Goal: Share content: Share content

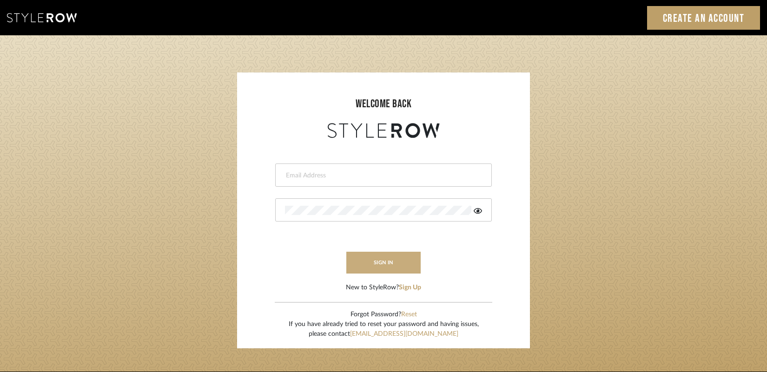
type input "gina.taterus@alairhomes.com"
click at [396, 267] on button "sign in" at bounding box center [383, 263] width 74 height 22
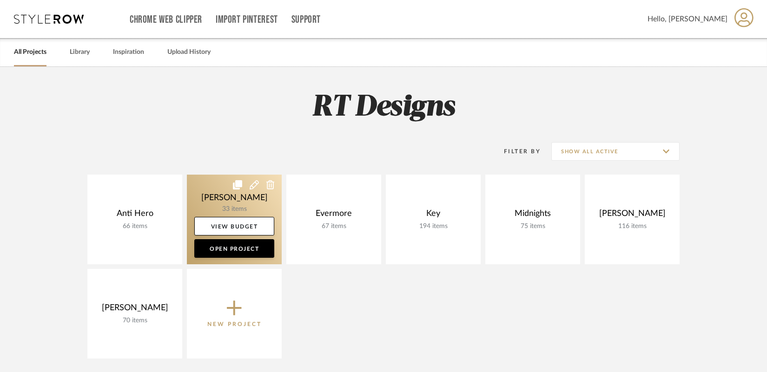
click at [247, 204] on link at bounding box center [234, 220] width 95 height 90
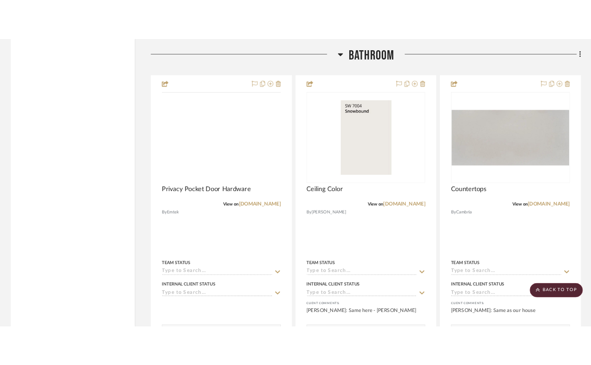
scroll to position [2505, 0]
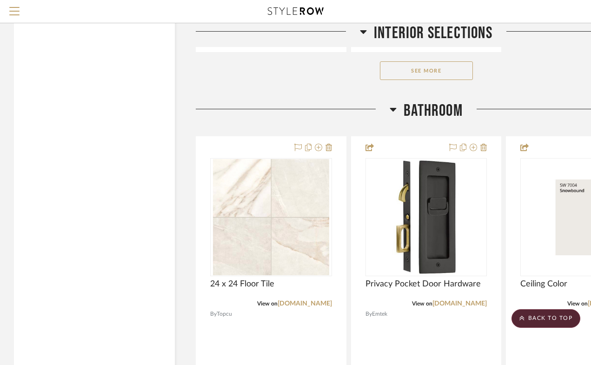
scroll to position [2401, 0]
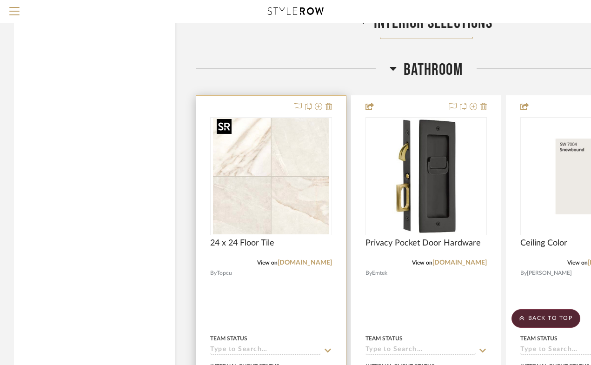
click at [275, 177] on img "0" at bounding box center [271, 176] width 116 height 116
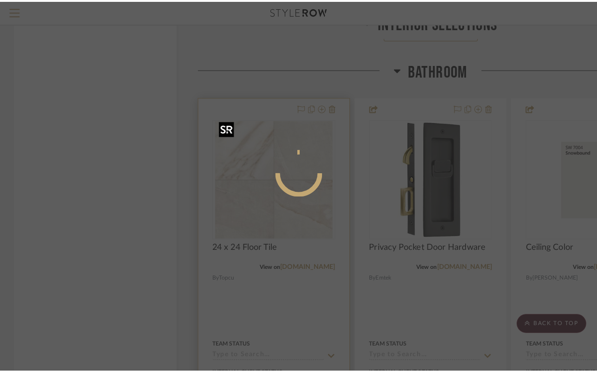
scroll to position [0, 0]
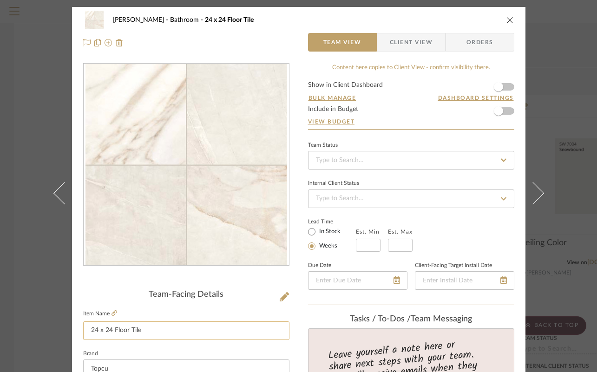
click at [140, 331] on input "24 x 24 Floor Tile" at bounding box center [186, 331] width 206 height 19
drag, startPoint x: 140, startPoint y: 331, endPoint x: 115, endPoint y: 331, distance: 25.6
click at [115, 331] on input "24 x 24 Floor Tile" at bounding box center [186, 331] width 206 height 19
type input "24 x 24 Shower Wall Tile"
click at [15, 226] on div "Beem Bathroom 24 x 24 Floor Tile Team View Client View Orders Team-Facing Detai…" at bounding box center [298, 186] width 597 height 372
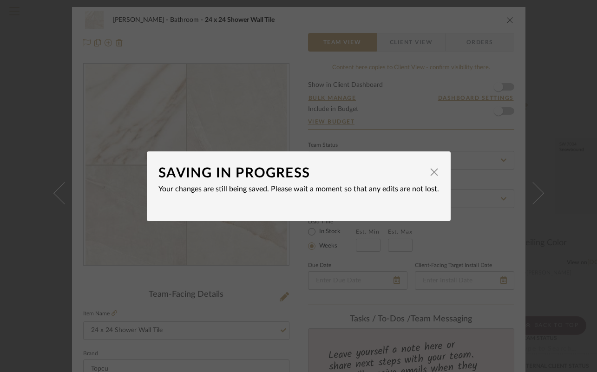
click at [42, 125] on div "SAVING IN PROGRESS × Your changes are still being saved. Please wait a moment s…" at bounding box center [298, 186] width 597 height 372
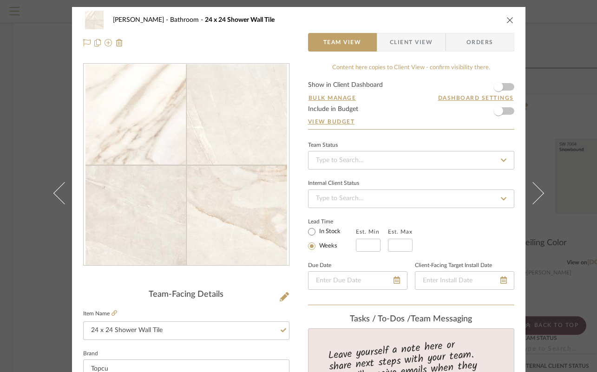
click at [46, 125] on button at bounding box center [59, 193] width 26 height 372
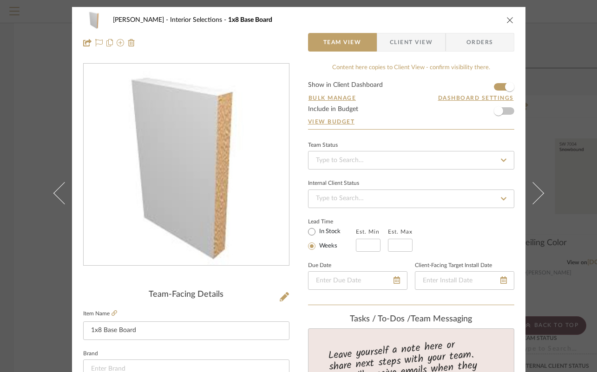
click at [506, 24] on div "Beem Interior Selections 1x8 Base Board" at bounding box center [298, 20] width 431 height 19
click at [507, 19] on icon "close" at bounding box center [510, 19] width 7 height 7
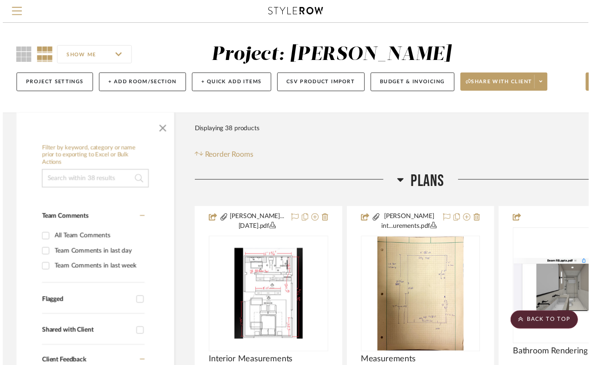
scroll to position [2401, 0]
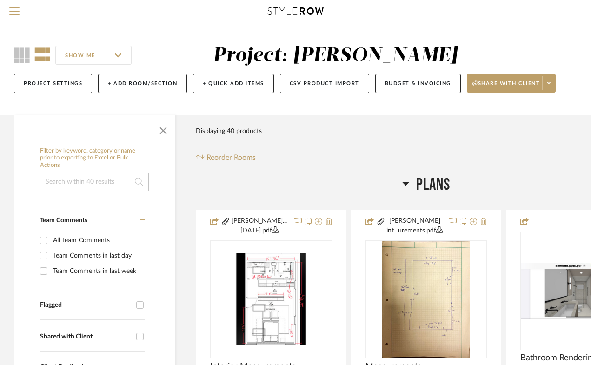
click at [405, 185] on icon at bounding box center [405, 183] width 7 height 11
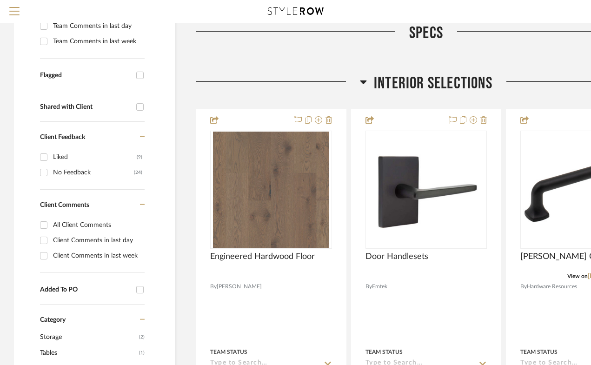
scroll to position [228, 0]
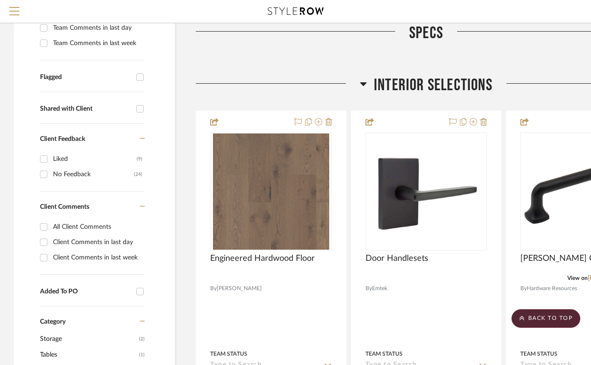
click at [365, 80] on icon at bounding box center [363, 83] width 7 height 11
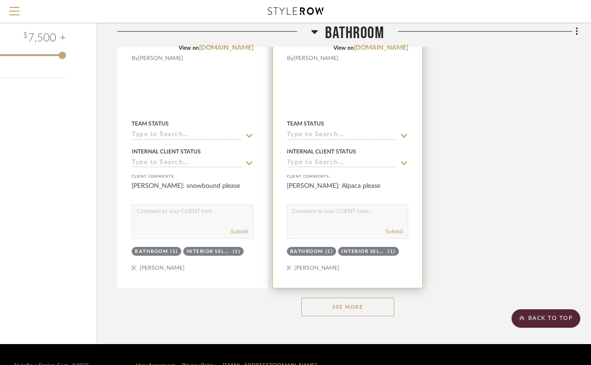
scroll to position [1338, 79]
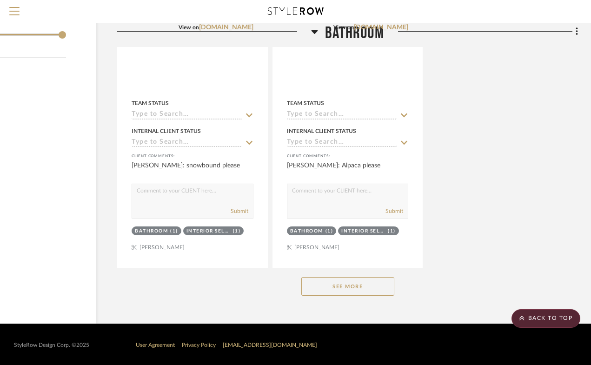
click at [353, 286] on button "See More" at bounding box center [347, 286] width 93 height 19
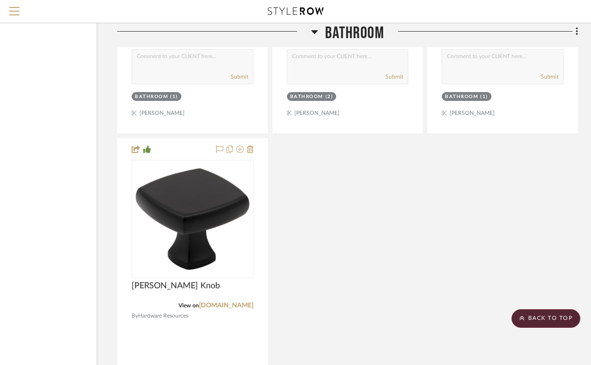
scroll to position [3131, 79]
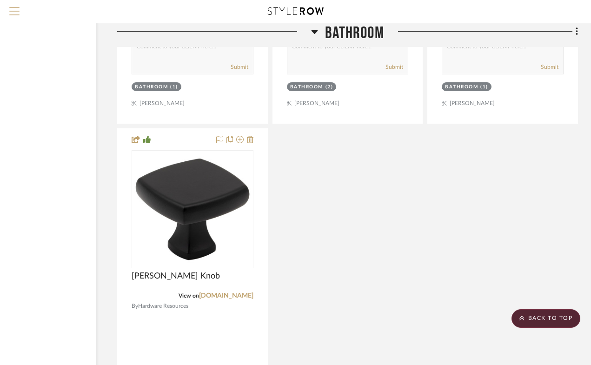
click at [14, 9] on span "Menu" at bounding box center [14, 14] width 10 height 14
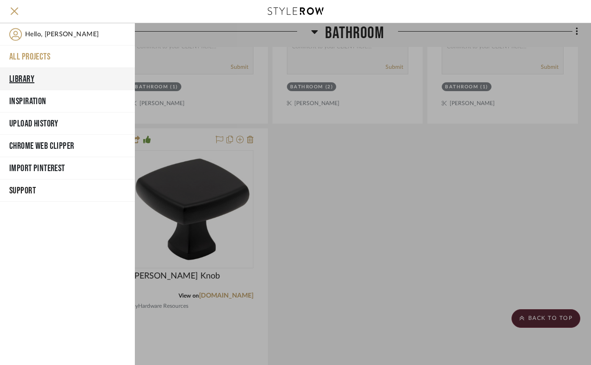
click at [22, 78] on button "Library" at bounding box center [67, 79] width 135 height 22
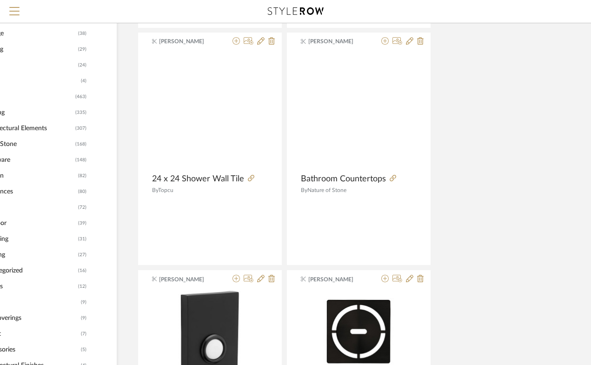
scroll to position [0, 79]
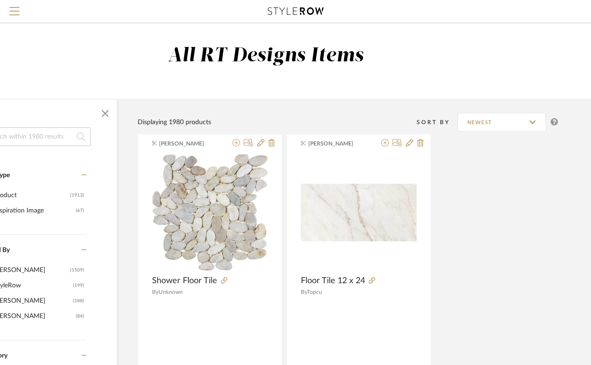
click at [53, 143] on input at bounding box center [36, 136] width 109 height 19
click at [53, 138] on input at bounding box center [36, 136] width 109 height 19
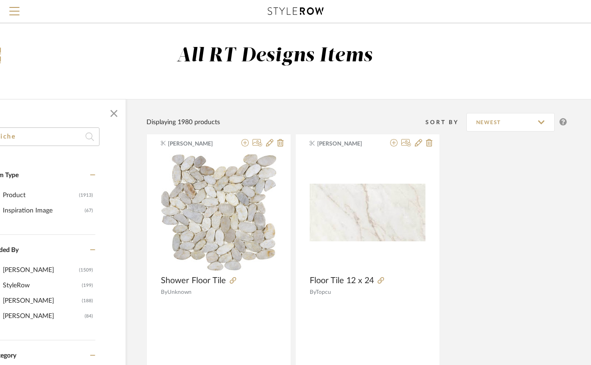
type input "niche"
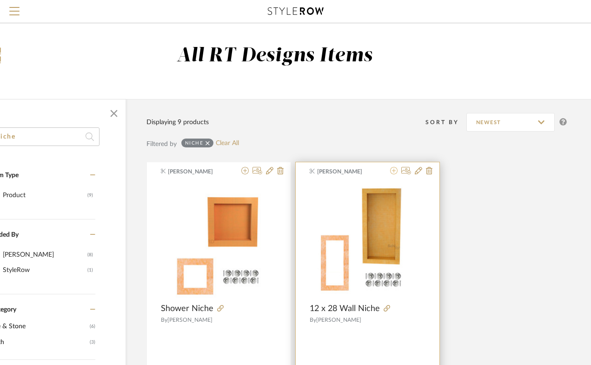
click at [393, 170] on icon at bounding box center [393, 170] width 7 height 7
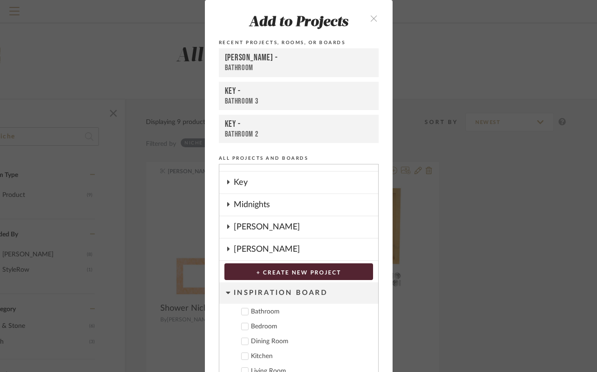
scroll to position [47, 0]
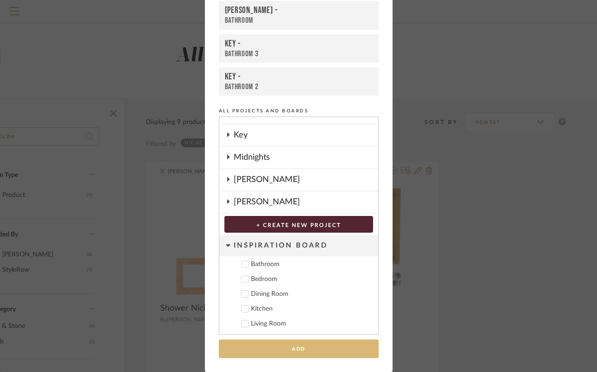
click at [305, 353] on button "Add" at bounding box center [299, 349] width 160 height 19
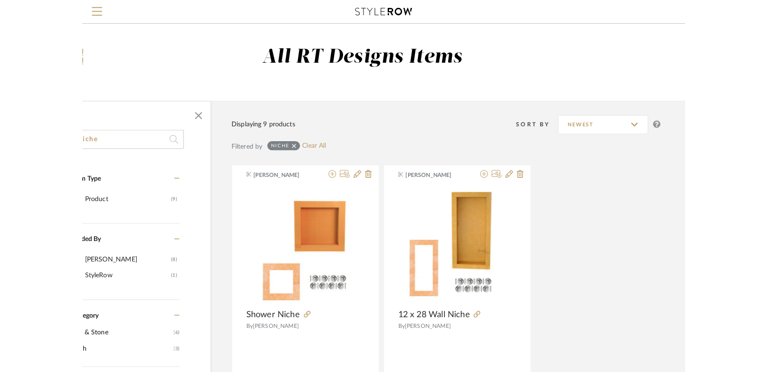
scroll to position [0, 0]
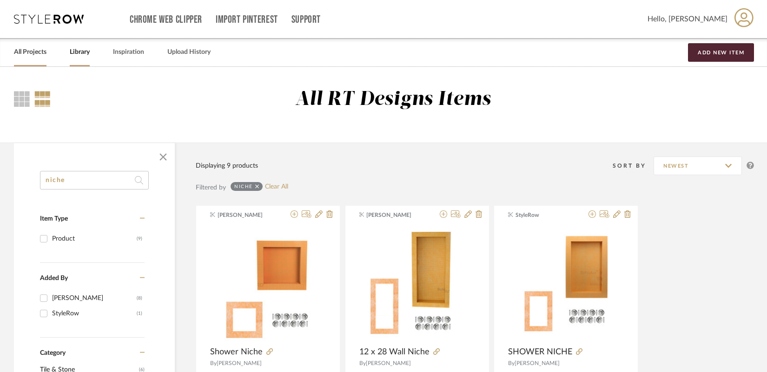
click at [36, 54] on link "All Projects" at bounding box center [30, 52] width 33 height 13
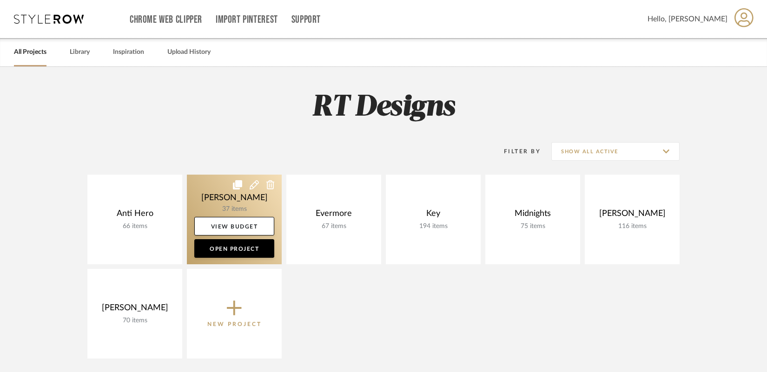
click at [213, 208] on link at bounding box center [234, 220] width 95 height 90
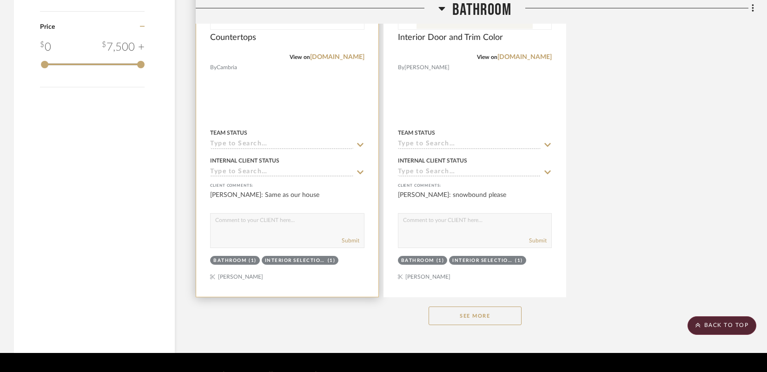
scroll to position [1374, 0]
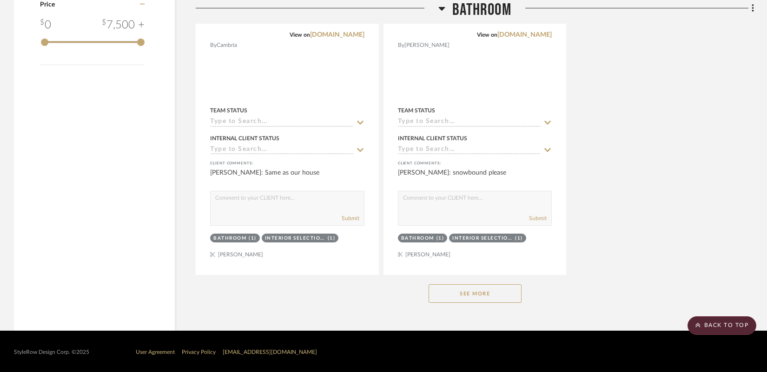
click at [459, 290] on button "See More" at bounding box center [475, 293] width 93 height 19
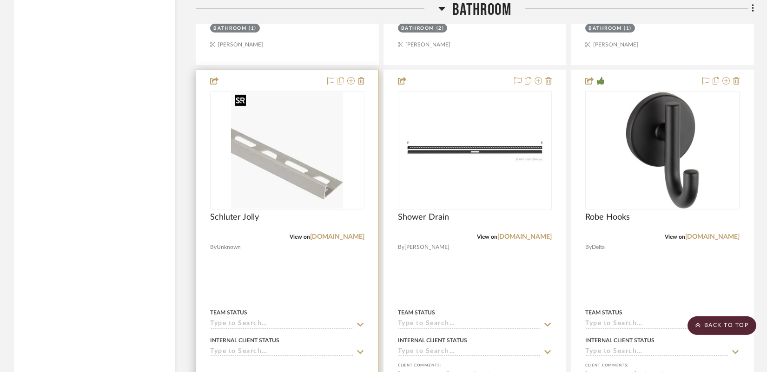
scroll to position [1972, 0]
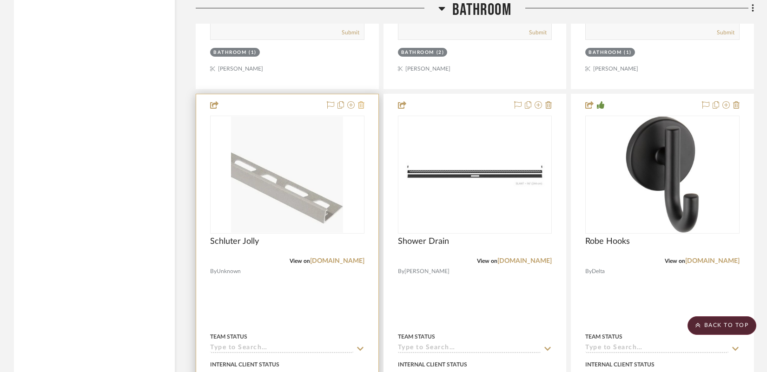
click at [362, 103] on icon at bounding box center [361, 104] width 7 height 7
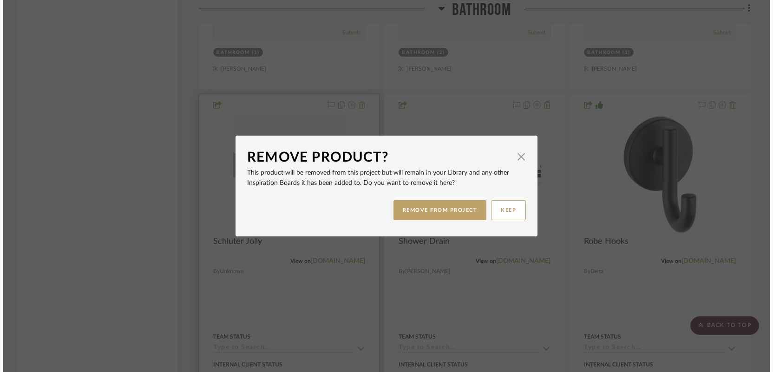
scroll to position [0, 0]
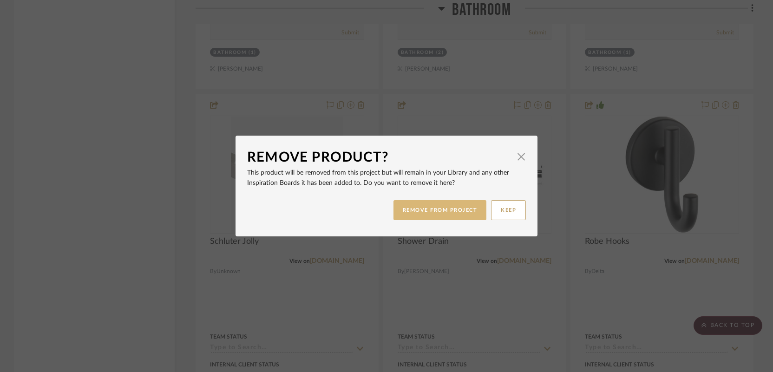
click at [427, 209] on button "REMOVE FROM PROJECT" at bounding box center [440, 210] width 93 height 20
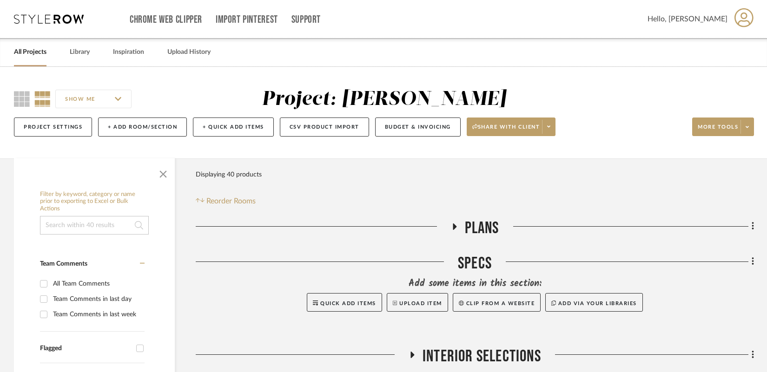
click at [33, 50] on link "All Projects" at bounding box center [30, 52] width 33 height 13
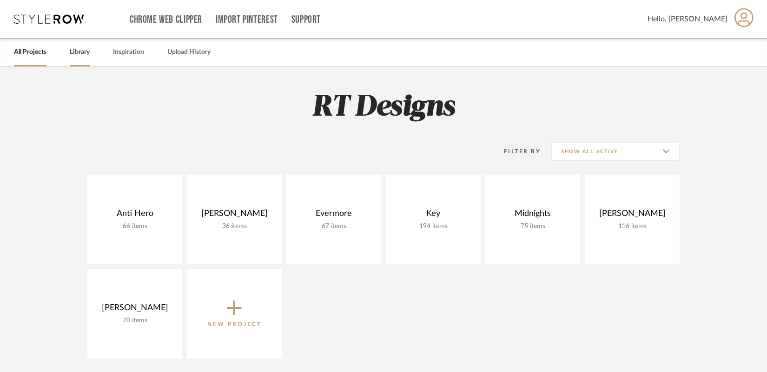
click at [84, 60] on div "Library" at bounding box center [80, 52] width 20 height 28
click at [82, 52] on link "Library" at bounding box center [80, 52] width 20 height 13
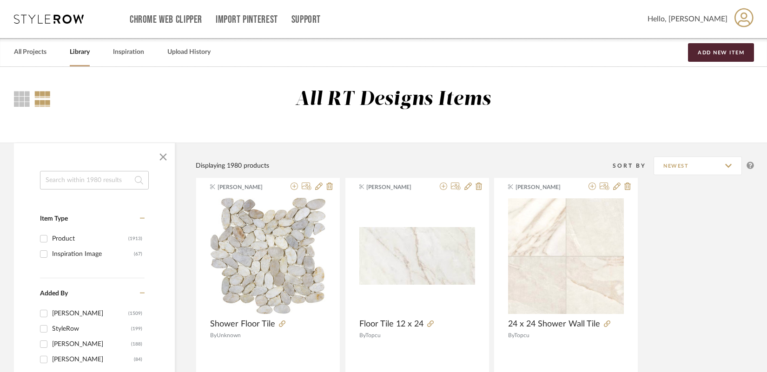
click at [60, 184] on input at bounding box center [94, 180] width 109 height 19
type input "[PERSON_NAME]"
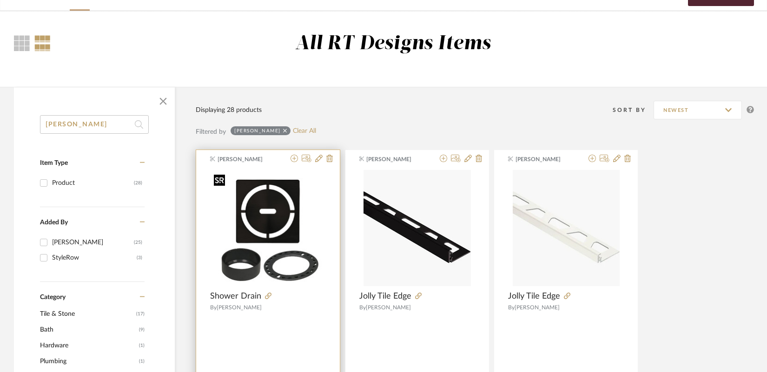
scroll to position [73, 0]
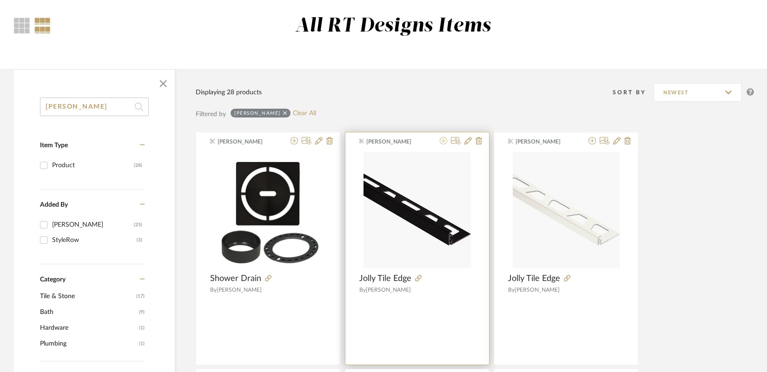
click at [442, 139] on icon at bounding box center [443, 140] width 7 height 7
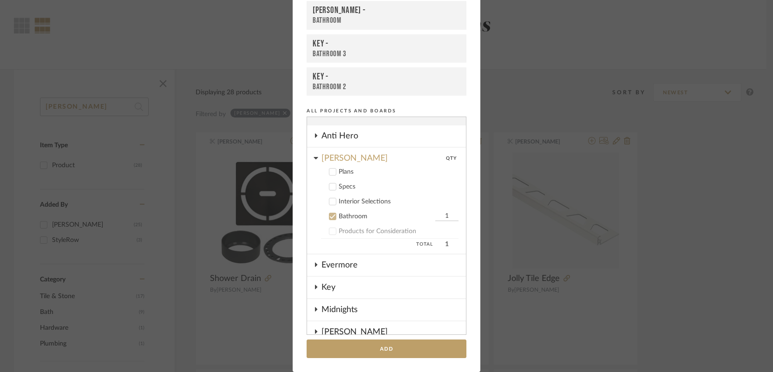
scroll to position [12, 0]
click at [354, 349] on button "Add" at bounding box center [387, 349] width 160 height 19
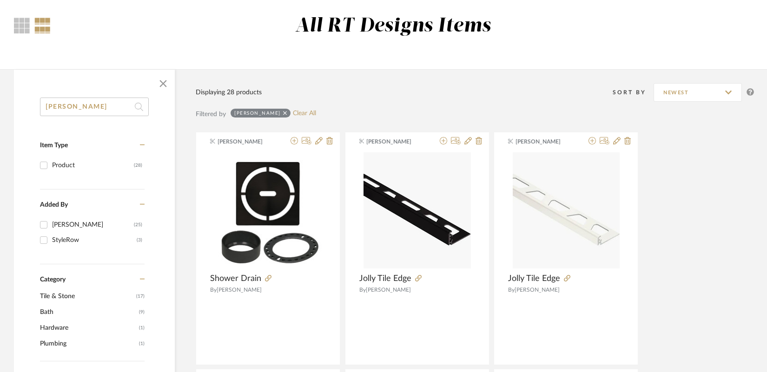
scroll to position [0, 0]
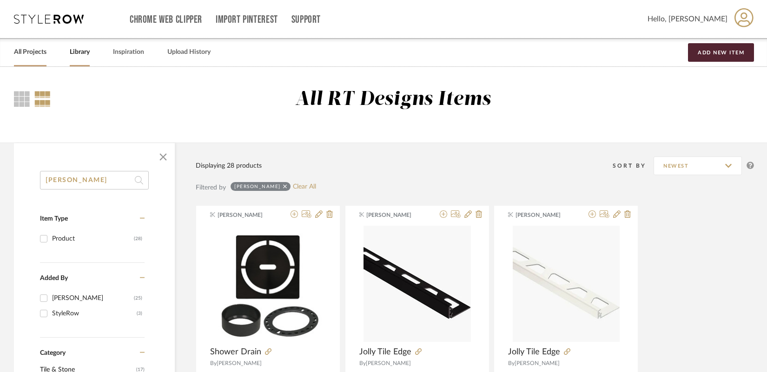
click at [40, 53] on link "All Projects" at bounding box center [30, 52] width 33 height 13
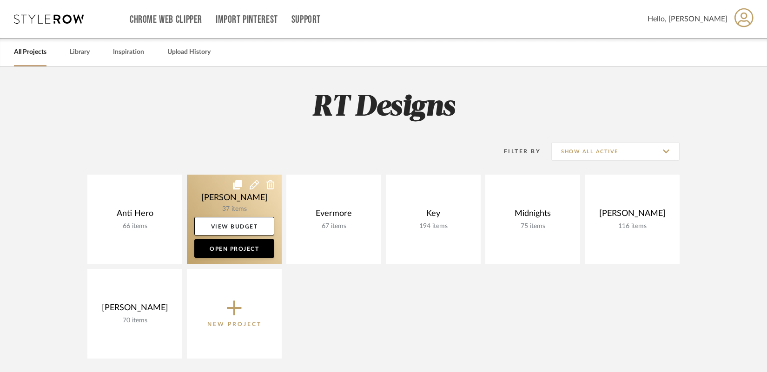
click at [229, 208] on link at bounding box center [234, 220] width 95 height 90
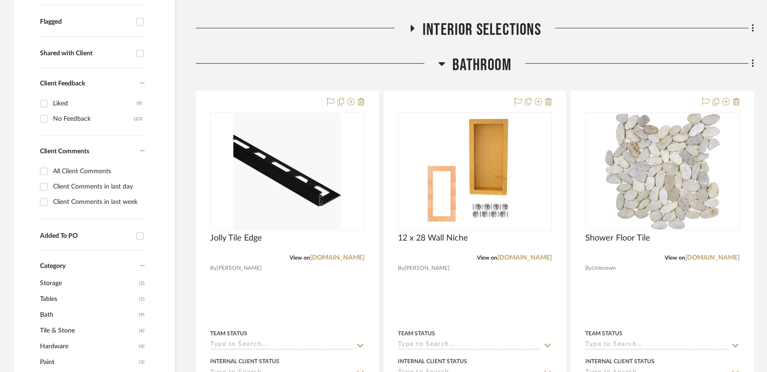
scroll to position [350, 0]
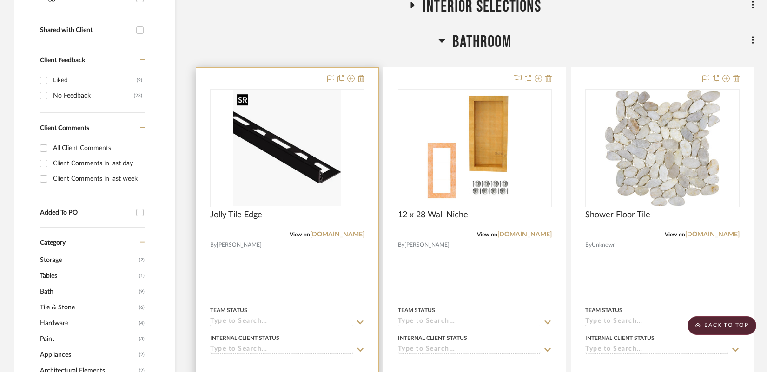
click at [300, 158] on div at bounding box center [287, 148] width 154 height 118
click at [305, 168] on img "0" at bounding box center [286, 148] width 107 height 116
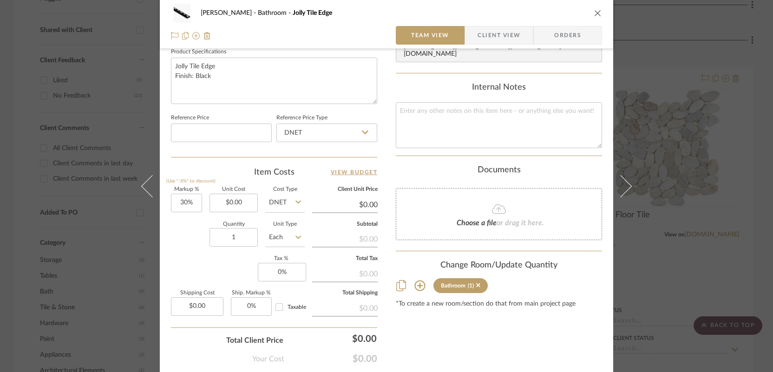
scroll to position [485, 0]
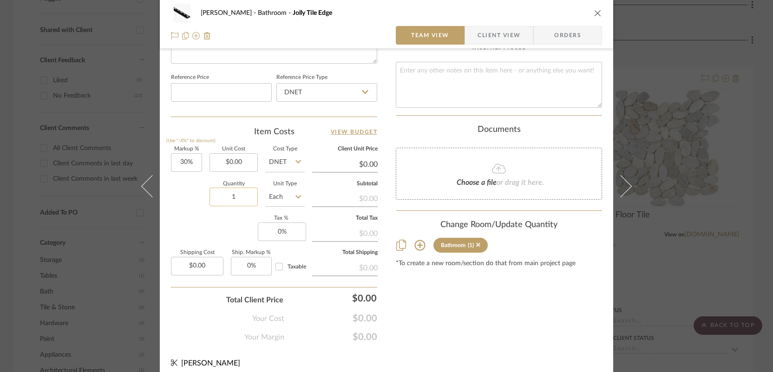
drag, startPoint x: 237, startPoint y: 198, endPoint x: 225, endPoint y: 198, distance: 11.6
click at [225, 198] on input "1" at bounding box center [234, 197] width 48 height 19
drag, startPoint x: 225, startPoint y: 198, endPoint x: 246, endPoint y: 198, distance: 20.9
click at [246, 198] on input "1" at bounding box center [234, 197] width 48 height 19
type input "4"
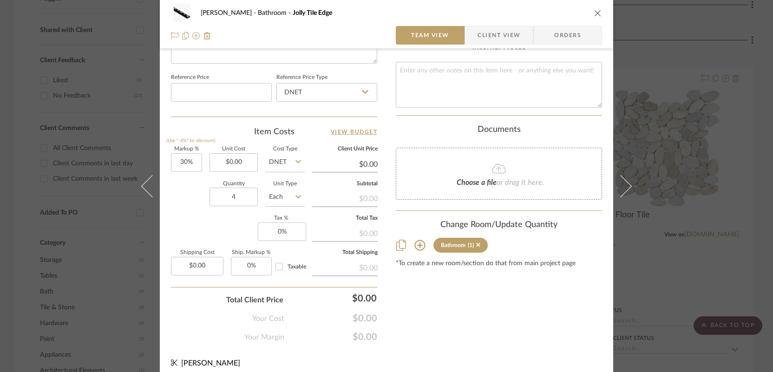
click at [91, 186] on div "[PERSON_NAME] Bathroom Jolly Tile Edge Team View Client View Orders Team-Facing…" at bounding box center [386, 186] width 773 height 372
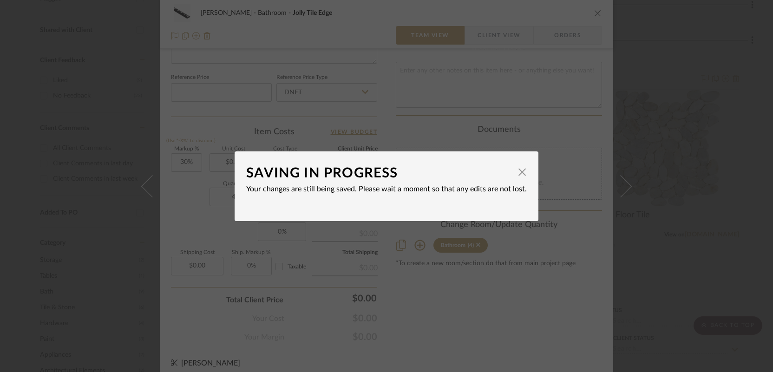
click at [597, 195] on div "SAVING IN PROGRESS × Your changes are still being saved. Please wait a moment s…" at bounding box center [386, 186] width 773 height 372
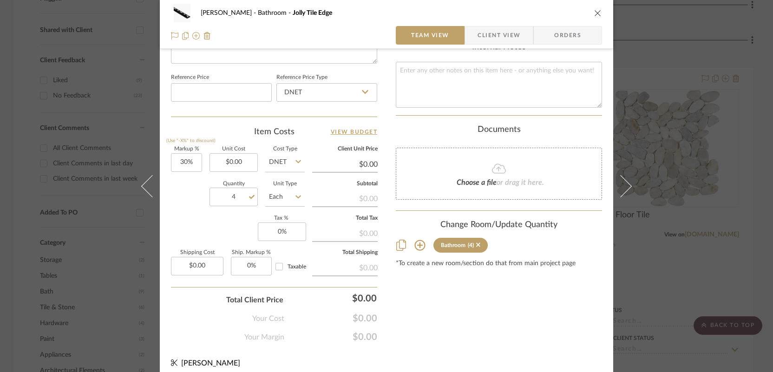
click at [597, 195] on div "[PERSON_NAME] Bathroom Jolly Tile Edge Team View Client View Orders Team-Facing…" at bounding box center [386, 186] width 773 height 372
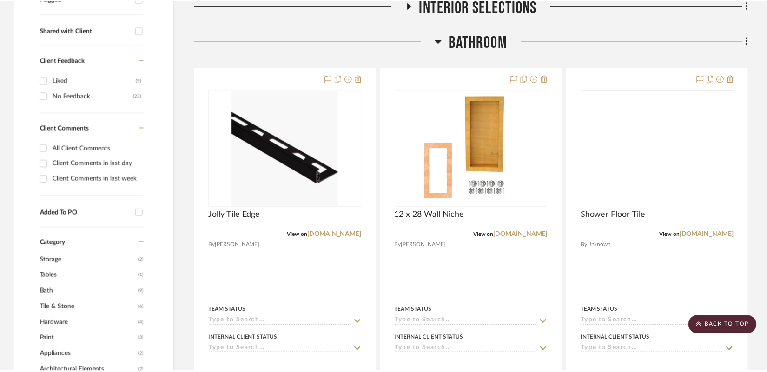
scroll to position [350, 0]
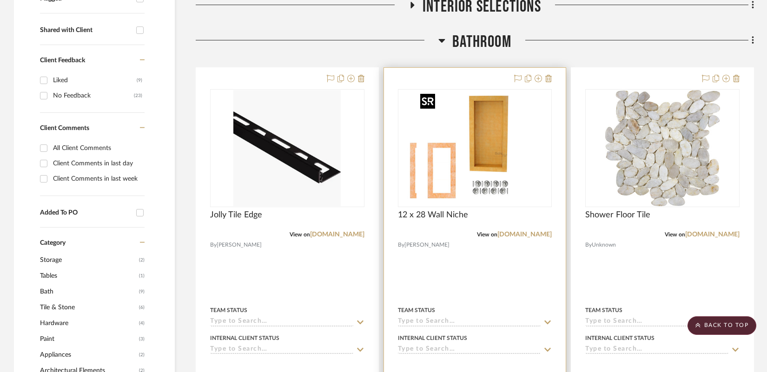
click at [451, 191] on div at bounding box center [475, 148] width 154 height 118
click at [468, 161] on img "0" at bounding box center [474, 148] width 116 height 116
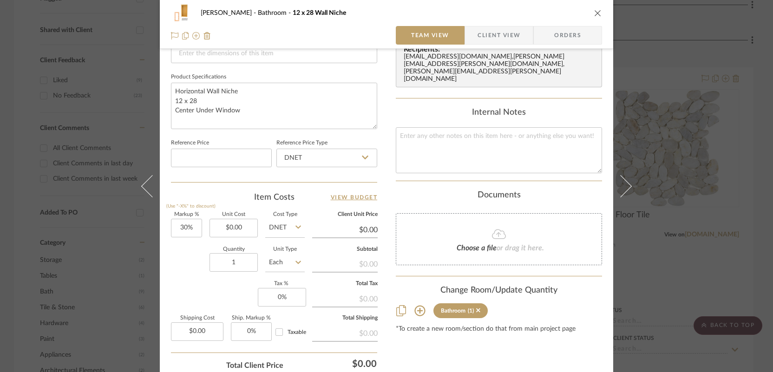
scroll to position [491, 0]
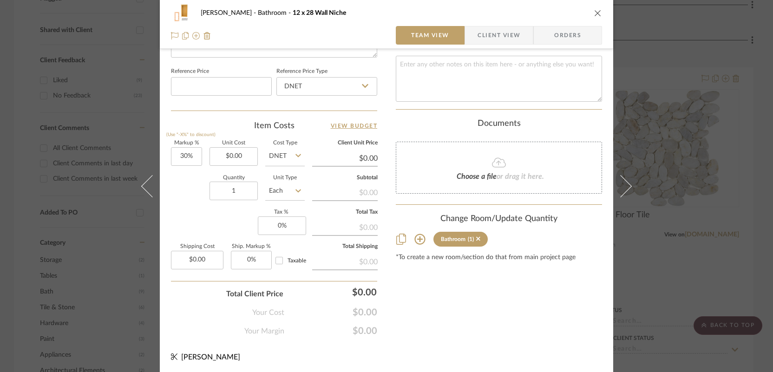
click at [597, 212] on div "[PERSON_NAME] Bathroom 12 x 28 Wall Niche Team View Client View Orders Team-Fac…" at bounding box center [386, 186] width 773 height 372
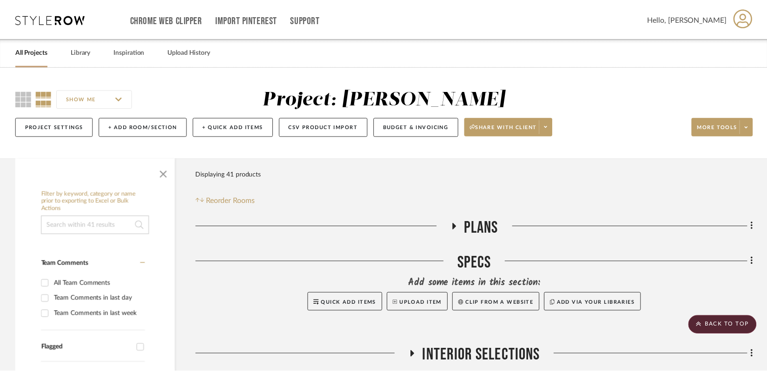
scroll to position [350, 0]
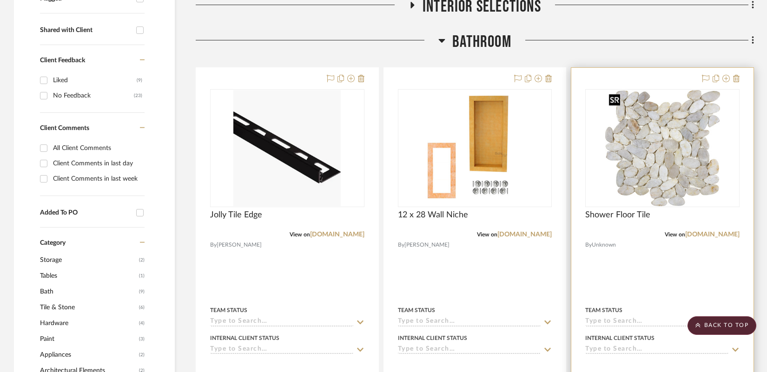
click at [597, 168] on img "0" at bounding box center [662, 148] width 115 height 116
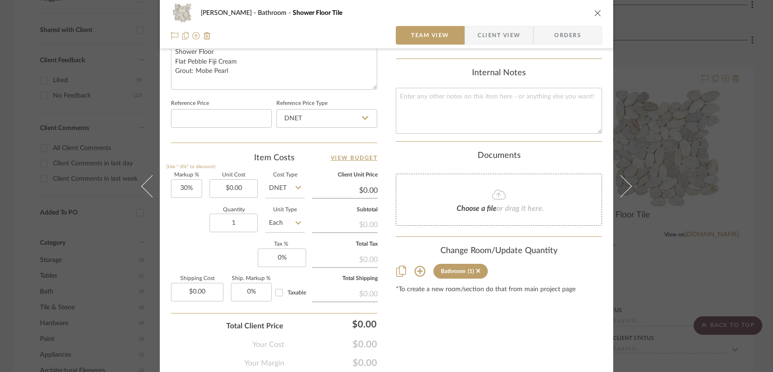
scroll to position [491, 0]
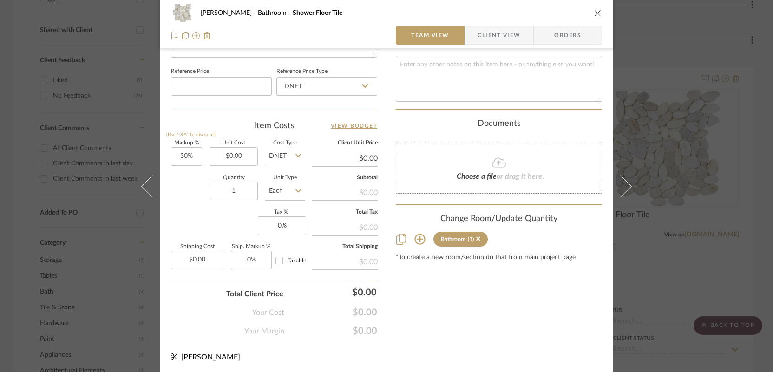
click at [296, 195] on fa-icon at bounding box center [299, 191] width 6 height 19
click at [280, 237] on div "SF" at bounding box center [320, 237] width 115 height 24
type input "SF"
click at [236, 190] on input "1" at bounding box center [234, 191] width 48 height 19
type input "37"
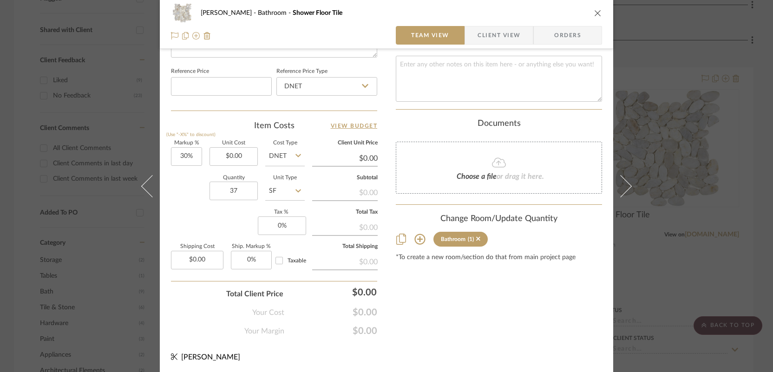
click at [597, 166] on div "[PERSON_NAME] Bathroom Shower Floor Tile Team View Client View Orders Team-Faci…" at bounding box center [386, 186] width 773 height 372
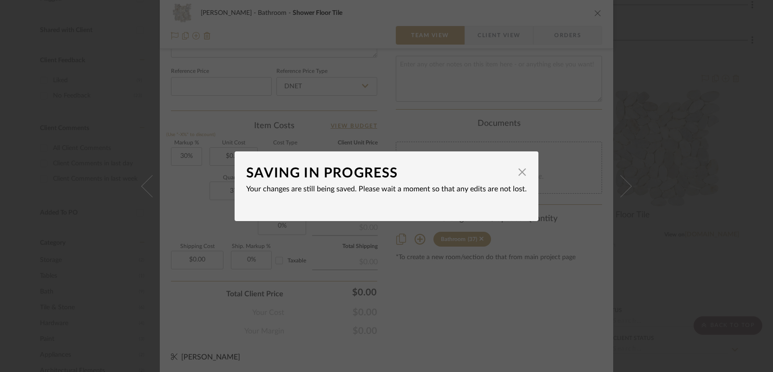
click at [597, 145] on div "SAVING IN PROGRESS × Your changes are still being saved. Please wait a moment s…" at bounding box center [386, 186] width 773 height 372
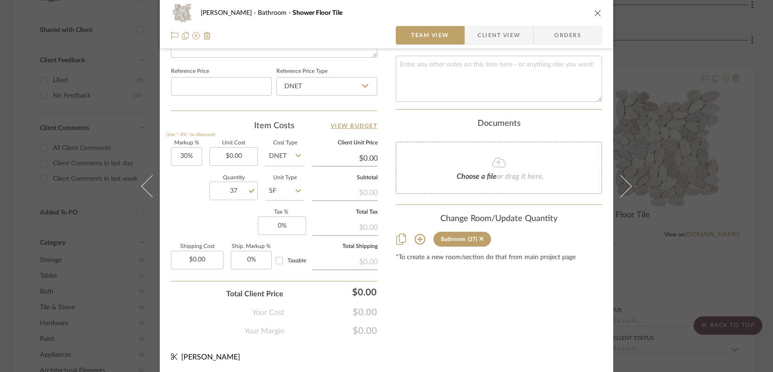
click at [597, 145] on div "[PERSON_NAME] Bathroom Shower Floor Tile Team View Client View Orders Team-Faci…" at bounding box center [386, 186] width 773 height 372
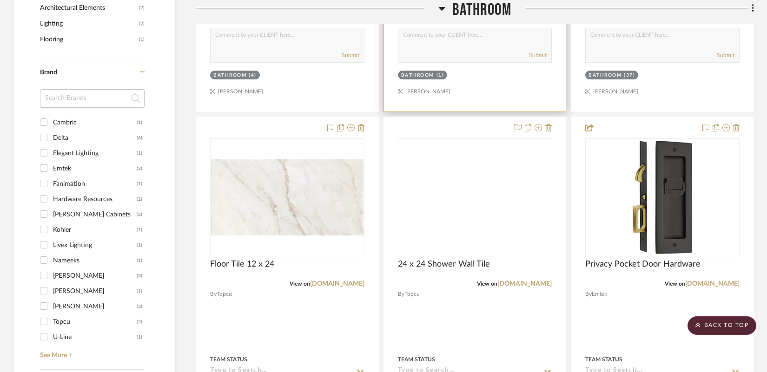
scroll to position [756, 0]
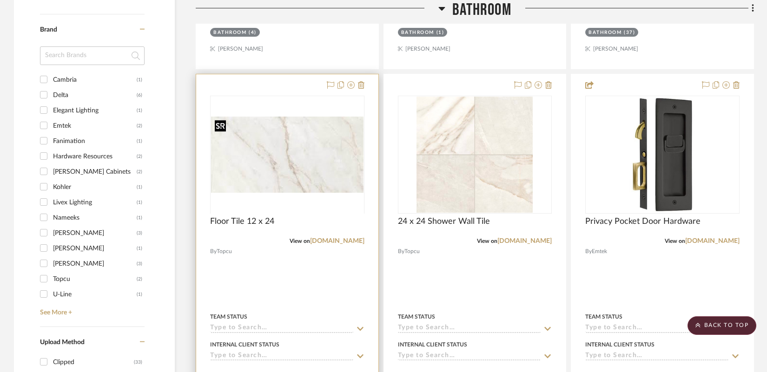
click at [320, 151] on div at bounding box center [287, 213] width 154 height 235
click at [263, 174] on img "0" at bounding box center [287, 155] width 152 height 76
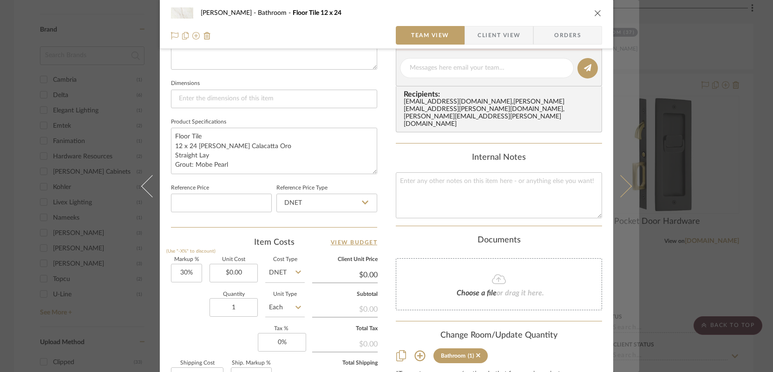
scroll to position [401, 0]
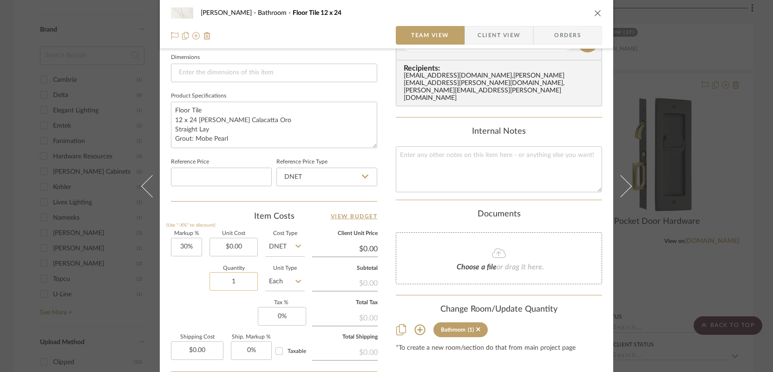
click at [244, 282] on input "1" at bounding box center [234, 281] width 48 height 19
type input "68"
click at [287, 280] on input "Each" at bounding box center [285, 281] width 40 height 19
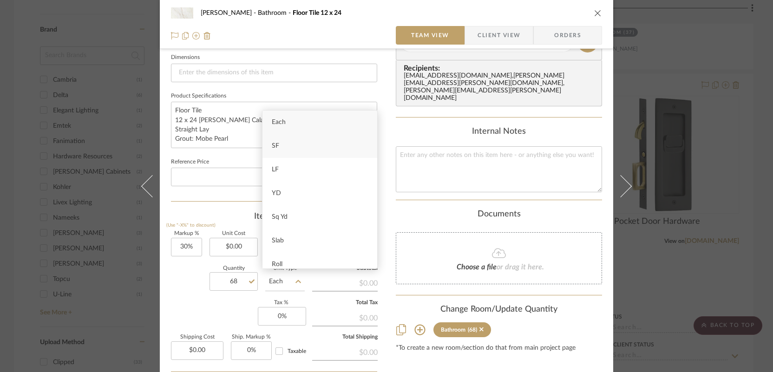
click at [310, 146] on div "SF" at bounding box center [320, 146] width 115 height 24
type input "SF"
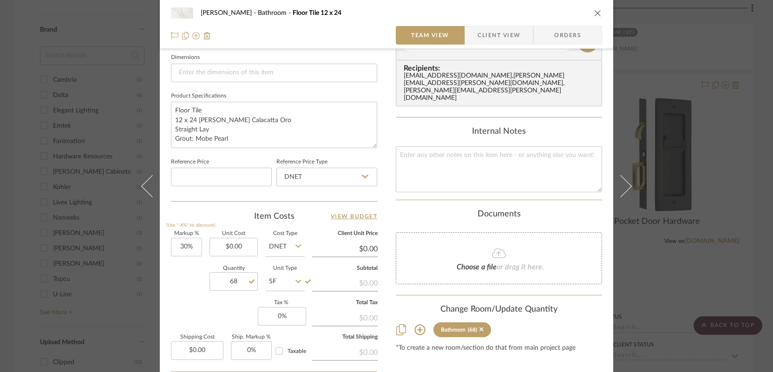
click at [597, 237] on div "[PERSON_NAME] Bathroom Floor Tile 12 x 24 Team View Client View Orders Team-Fac…" at bounding box center [386, 186] width 773 height 372
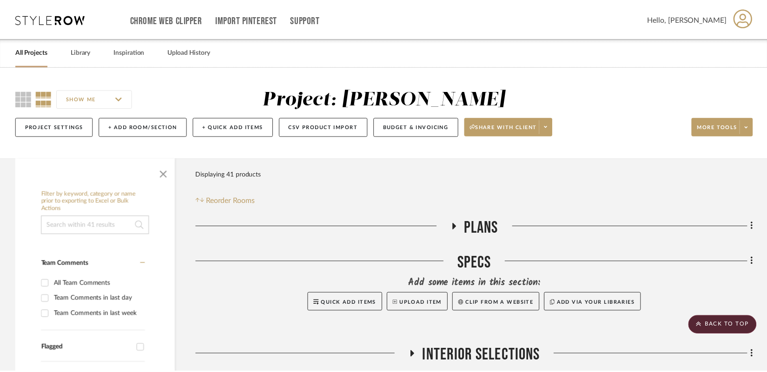
scroll to position [756, 0]
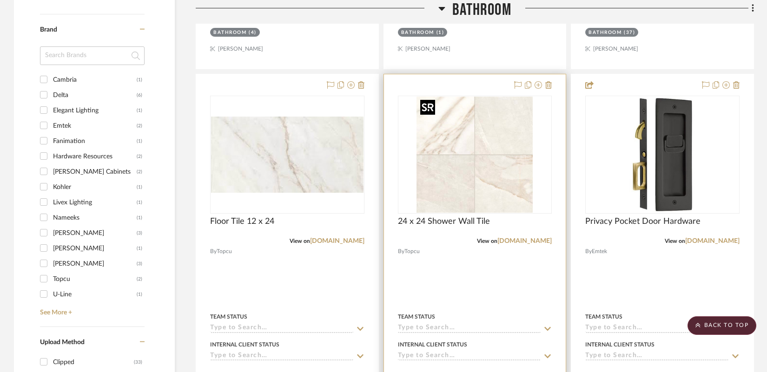
click at [520, 165] on img "0" at bounding box center [474, 155] width 116 height 116
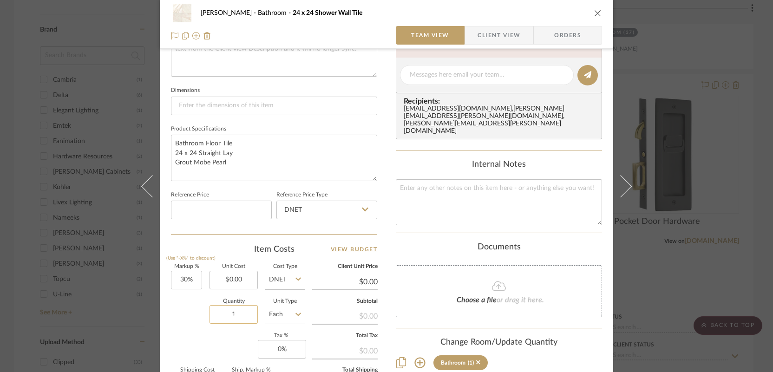
scroll to position [382, 0]
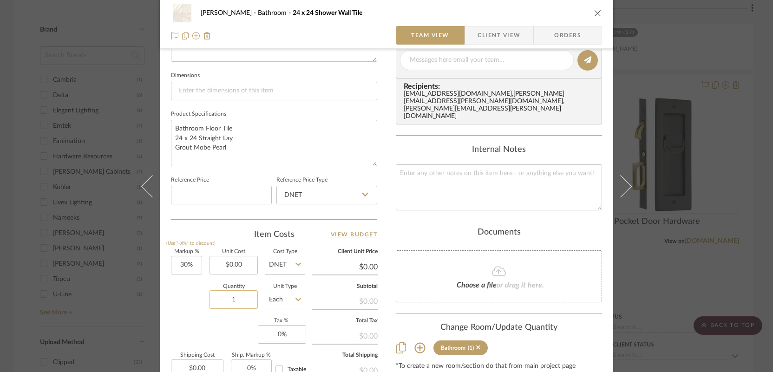
click at [241, 298] on input "1" at bounding box center [234, 299] width 48 height 19
type input "186"
click at [279, 299] on input "Each" at bounding box center [285, 299] width 40 height 19
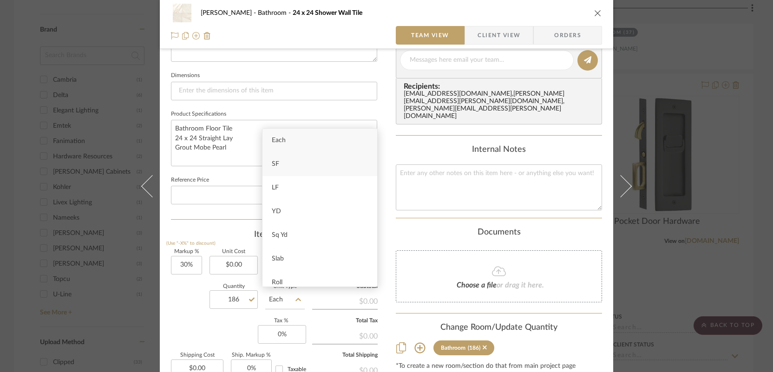
click at [290, 165] on div "SF" at bounding box center [320, 164] width 115 height 24
type input "SF"
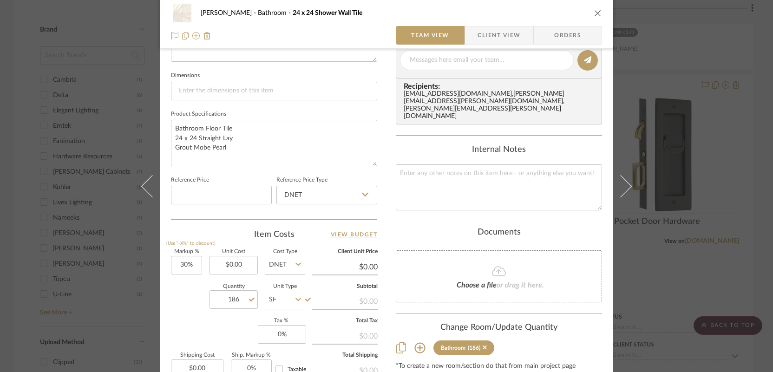
click at [597, 245] on div "[PERSON_NAME] Bathroom 24 x 24 Shower Wall Tile Team View Client View Orders Te…" at bounding box center [386, 186] width 773 height 372
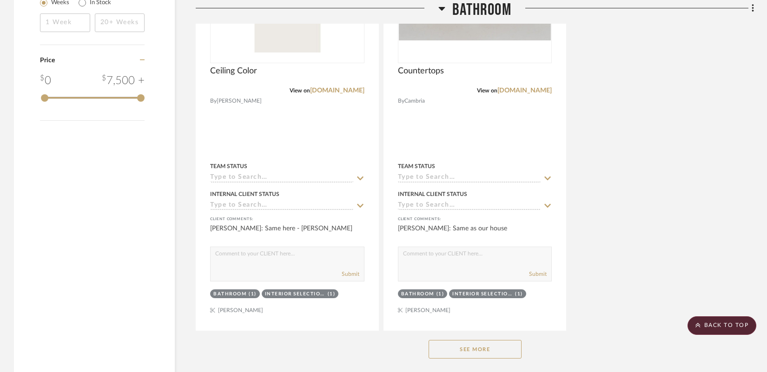
scroll to position [1374, 0]
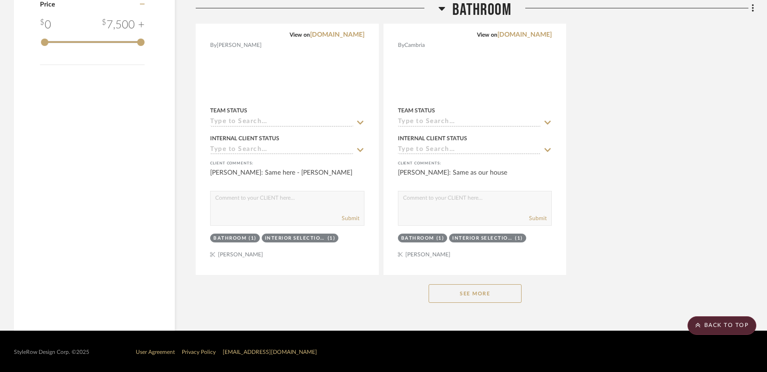
click at [466, 290] on button "See More" at bounding box center [475, 293] width 93 height 19
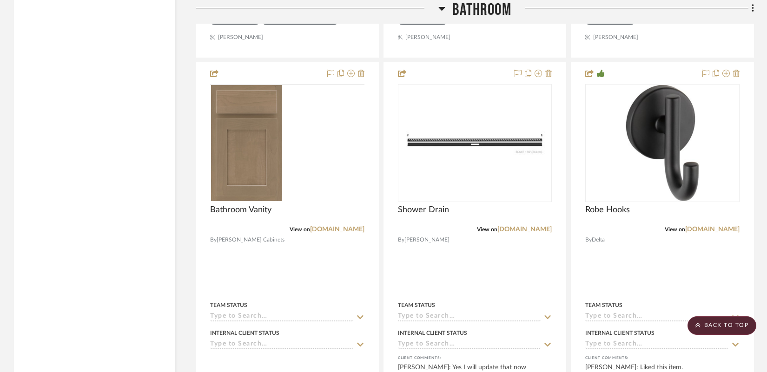
scroll to position [1992, 0]
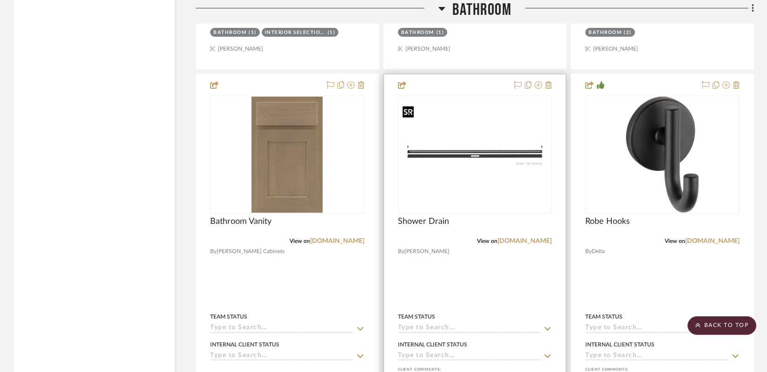
click at [468, 153] on img "0" at bounding box center [475, 155] width 152 height 102
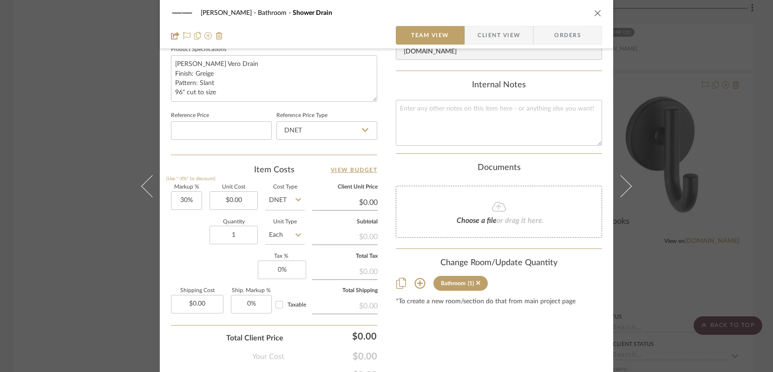
scroll to position [453, 0]
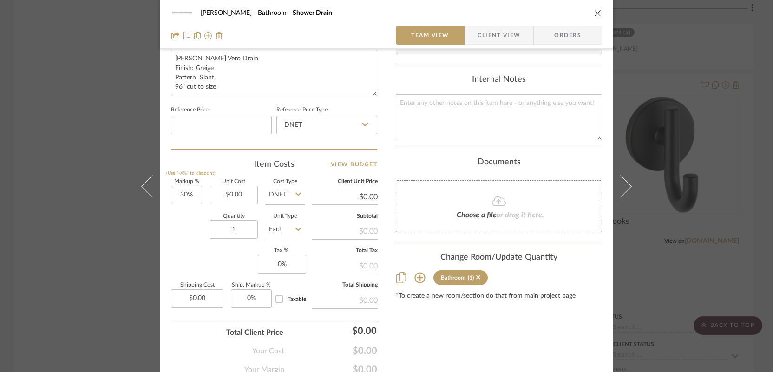
click at [39, 213] on div "[PERSON_NAME] Bathroom Shower Drain Team View Client View Orders Team-Facing De…" at bounding box center [386, 186] width 773 height 372
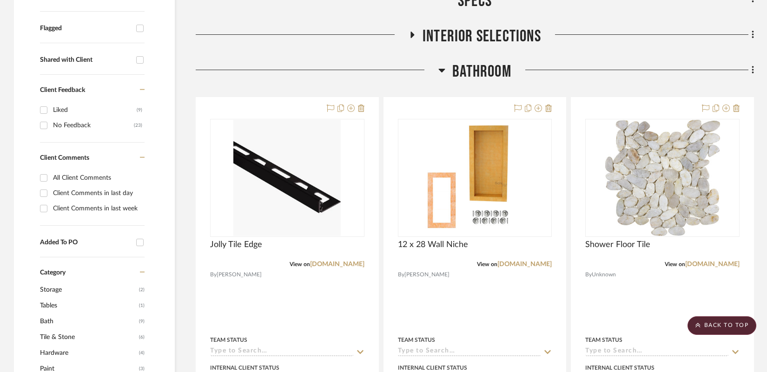
scroll to position [241, 0]
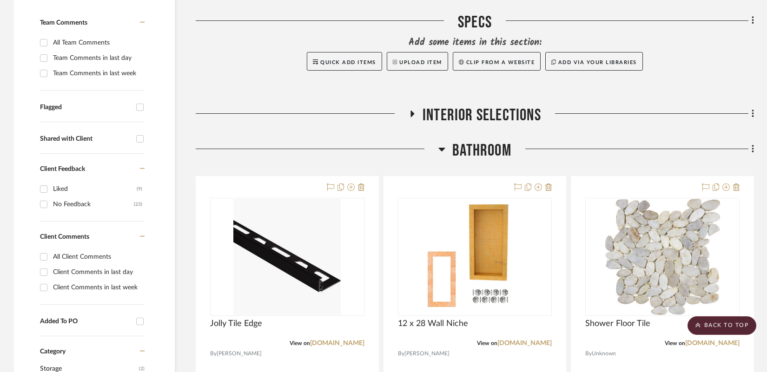
click at [441, 144] on icon at bounding box center [441, 149] width 7 height 11
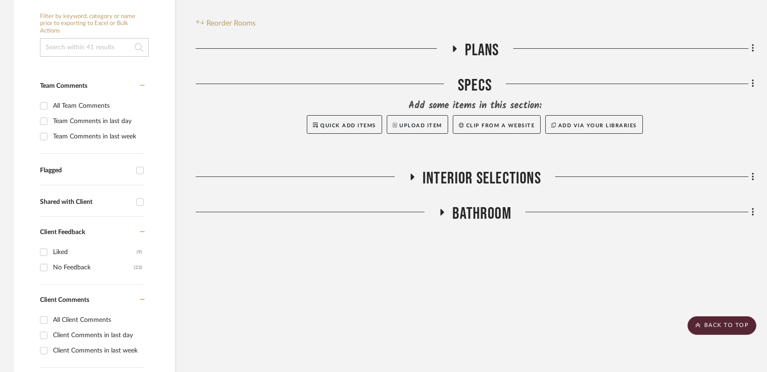
scroll to position [0, 0]
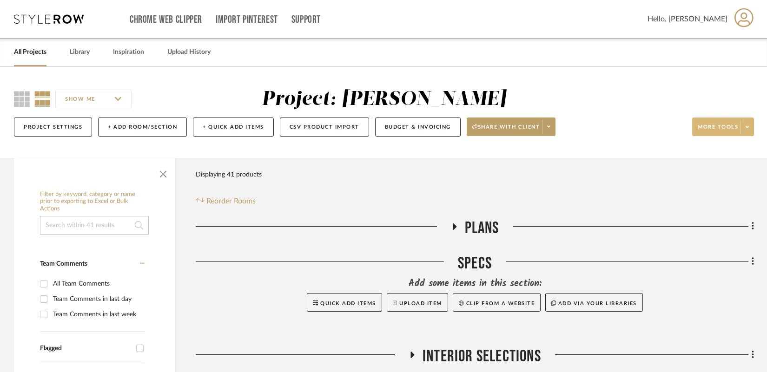
click at [597, 127] on span at bounding box center [746, 127] width 13 height 14
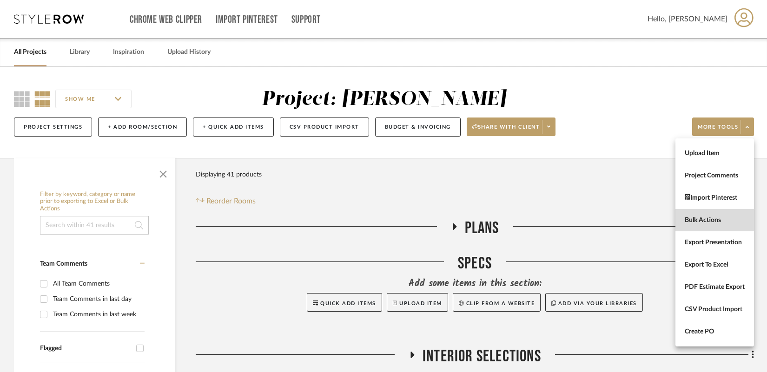
click at [597, 218] on span "Bulk Actions" at bounding box center [715, 221] width 60 height 8
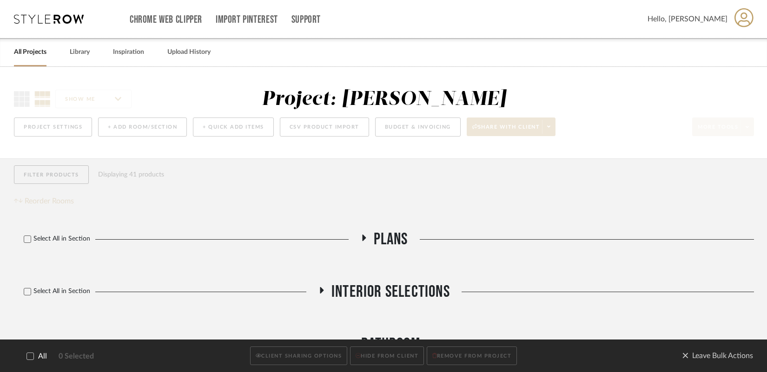
click at [29, 357] on icon at bounding box center [30, 356] width 7 height 7
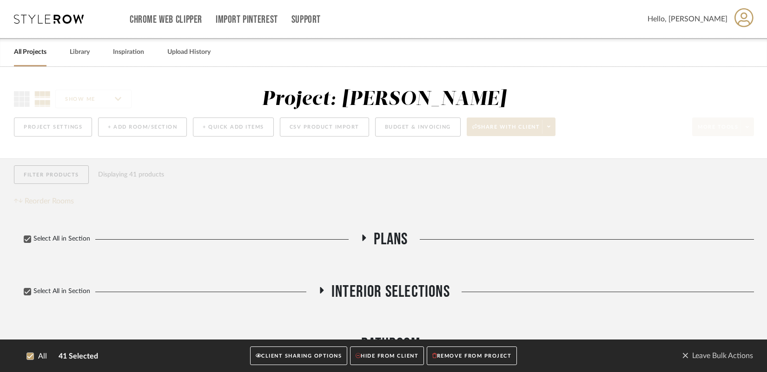
click at [278, 357] on button "CLIENT SHARING OPTIONS" at bounding box center [298, 356] width 97 height 19
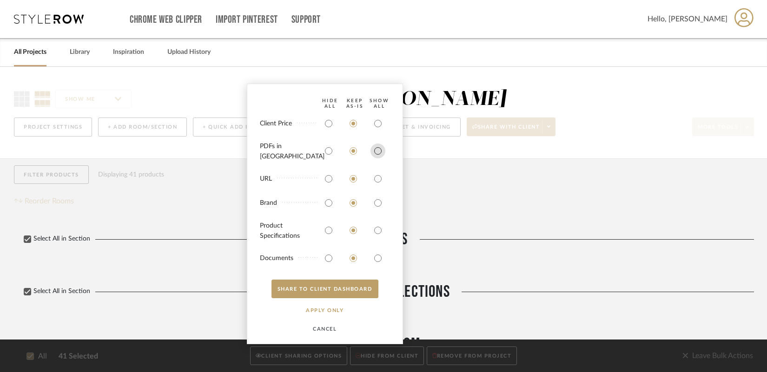
click at [378, 158] on input "radio" at bounding box center [377, 151] width 15 height 15
radio input "true"
click at [379, 175] on input "radio" at bounding box center [377, 178] width 15 height 15
radio input "true"
click at [379, 204] on input "radio" at bounding box center [377, 203] width 15 height 15
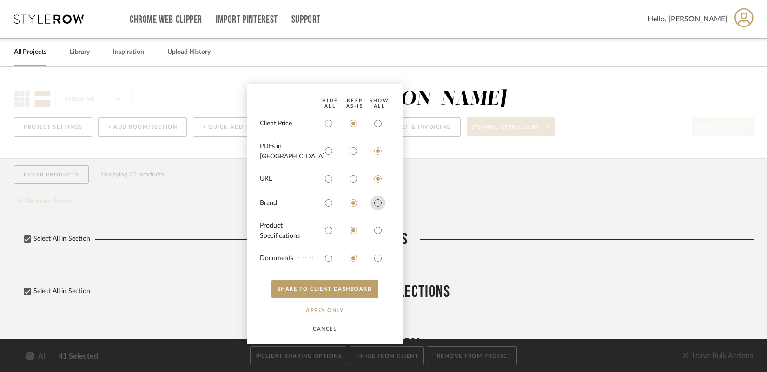
radio input "true"
click at [379, 233] on input "radio" at bounding box center [377, 230] width 15 height 15
radio input "true"
click at [379, 256] on input "radio" at bounding box center [377, 258] width 15 height 15
radio input "true"
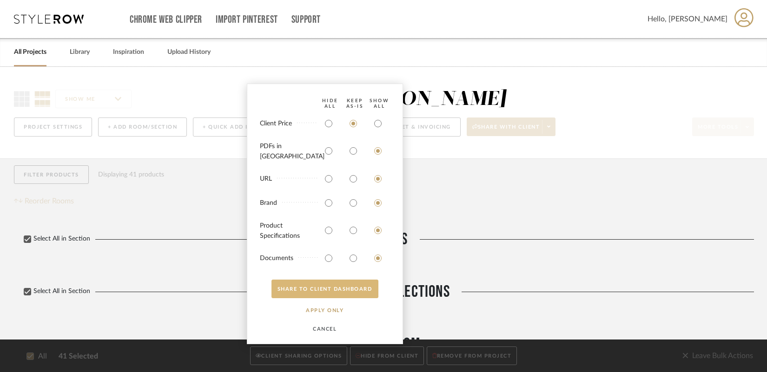
click at [341, 294] on button "SHARE TO CLIENT Dashboard" at bounding box center [324, 289] width 107 height 19
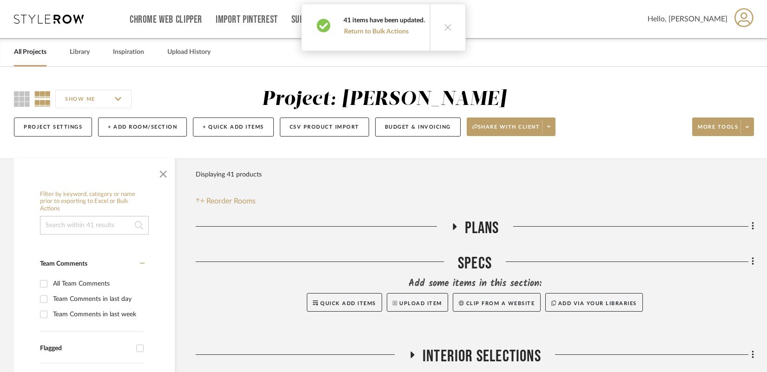
click at [260, 191] on div "Filter Products Displaying 41 products Reorder Rooms" at bounding box center [229, 185] width 66 height 41
click at [448, 26] on icon at bounding box center [448, 27] width 8 height 8
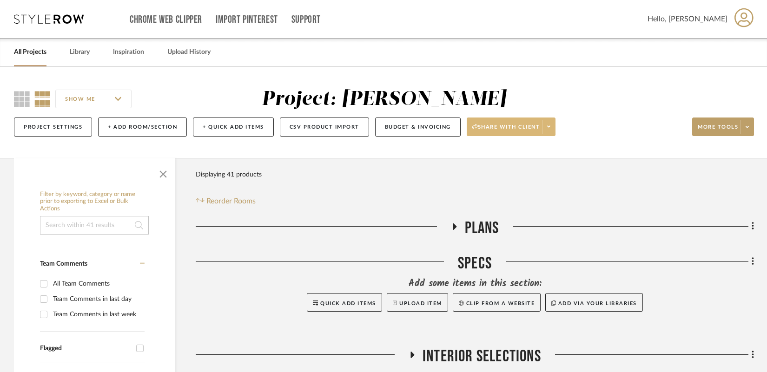
click at [547, 126] on span at bounding box center [548, 127] width 13 height 14
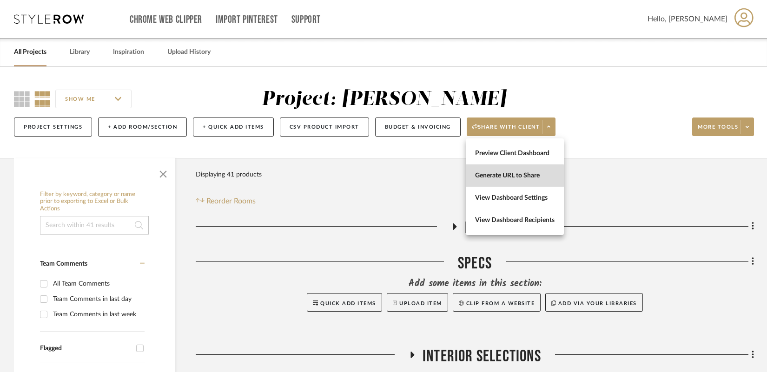
click at [500, 176] on span "Generate URL to Share" at bounding box center [514, 176] width 79 height 8
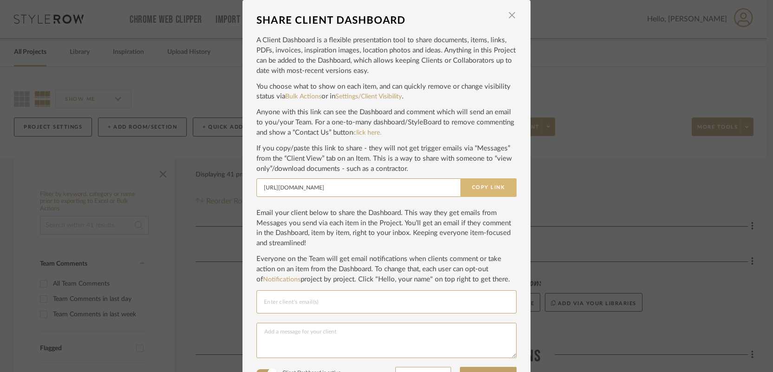
click at [488, 189] on button "Copy Link" at bounding box center [489, 187] width 56 height 19
click at [508, 20] on span "button" at bounding box center [512, 15] width 19 height 19
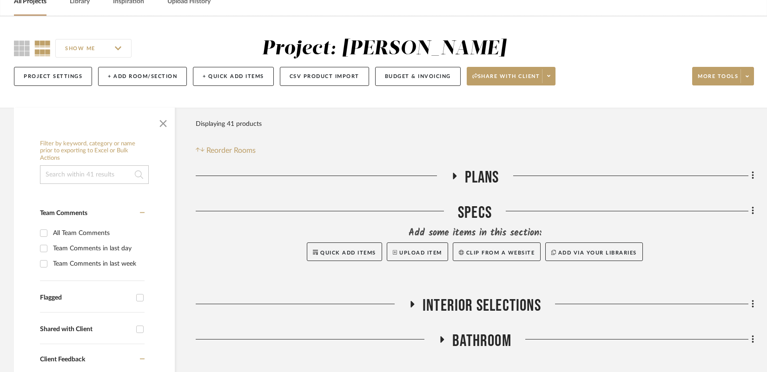
scroll to position [73, 0]
